Goal: Task Accomplishment & Management: Complete application form

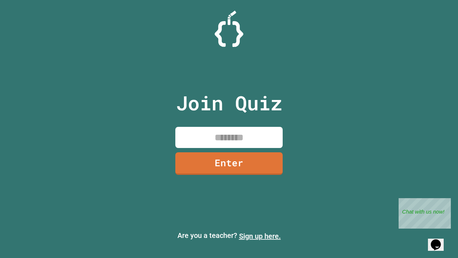
click at [260, 236] on link "Sign up here." at bounding box center [260, 236] width 42 height 9
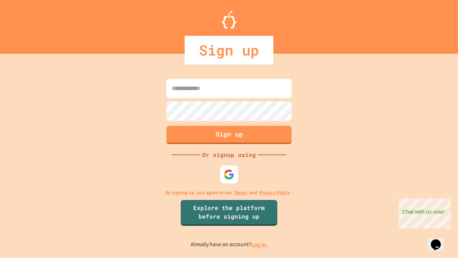
click at [260, 244] on link "Log in." at bounding box center [259, 244] width 16 height 8
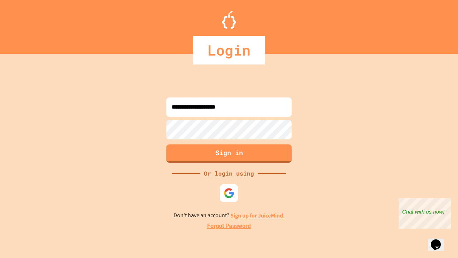
type input "**********"
